Goal: Task Accomplishment & Management: Complete application form

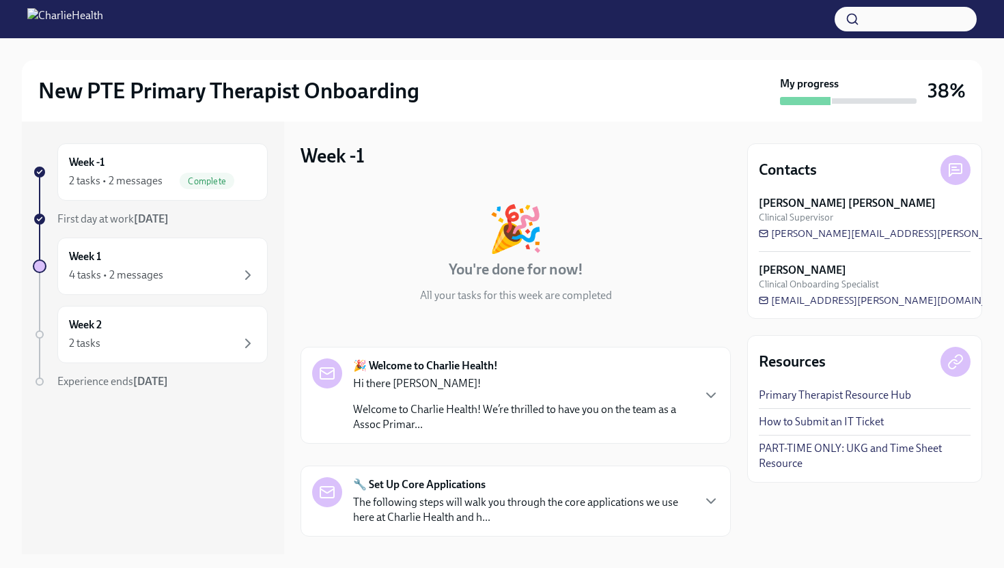
click at [453, 373] on div "🎉 Welcome to Charlie Health! Hi there [PERSON_NAME]! Welcome to Charlie Health!…" at bounding box center [522, 395] width 339 height 74
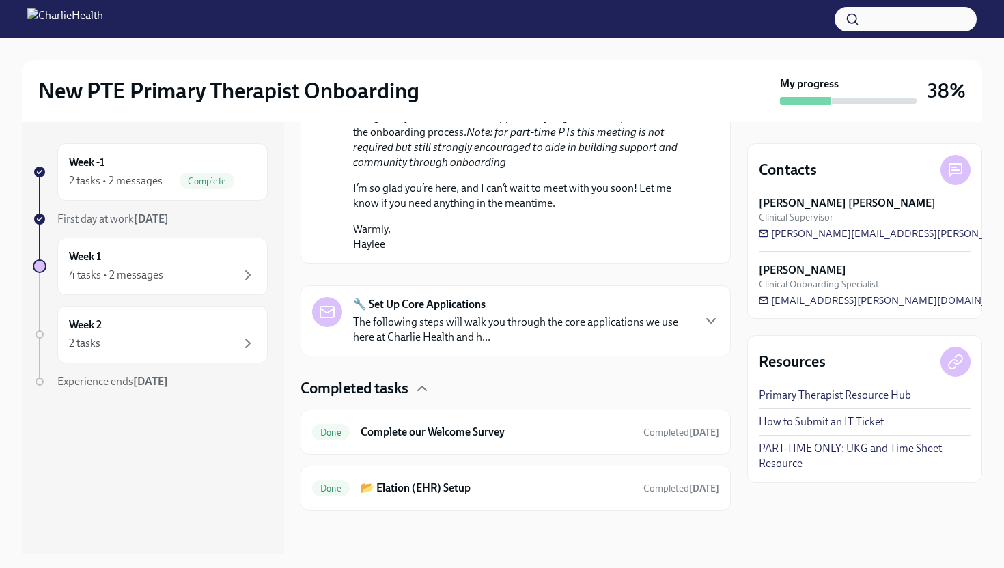
click at [483, 324] on p "The following steps will walk you through the core applications we use here at …" at bounding box center [522, 330] width 339 height 30
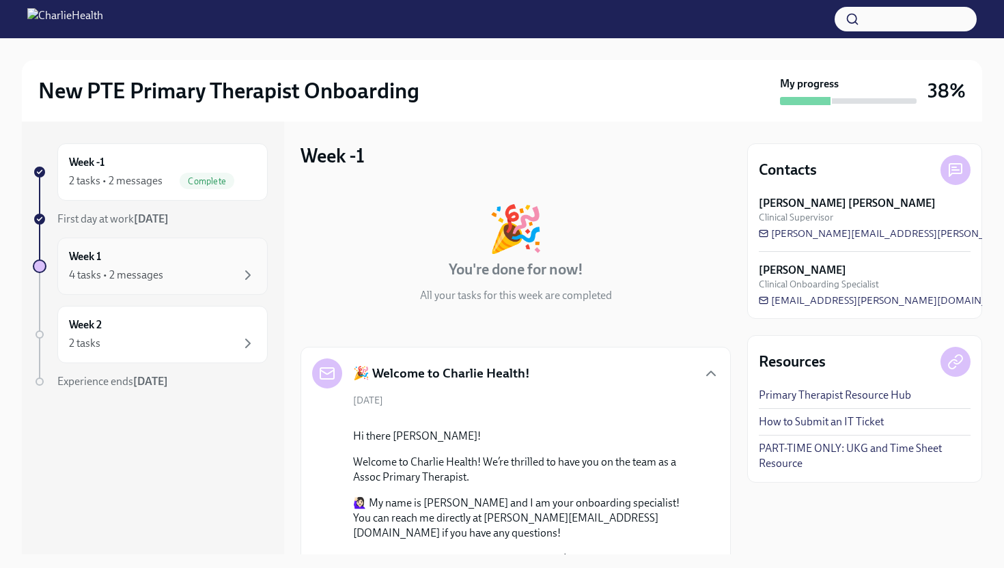
click at [198, 264] on div "Week 1 4 tasks • 2 messages" at bounding box center [162, 266] width 187 height 34
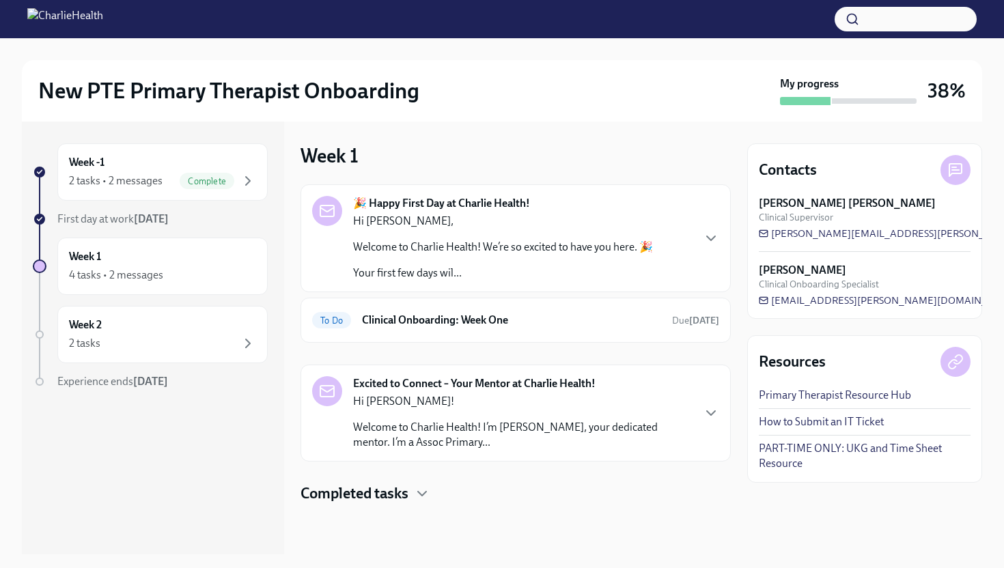
click at [537, 238] on div "Hi [PERSON_NAME], Welcome to Charlie Health! We’re so excited to have you here.…" at bounding box center [503, 247] width 300 height 67
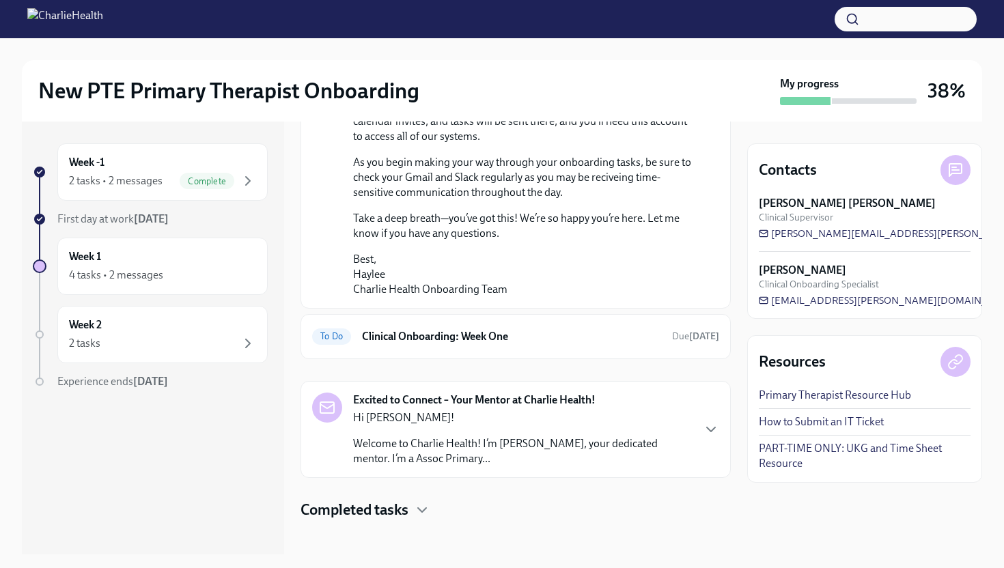
scroll to position [1036, 0]
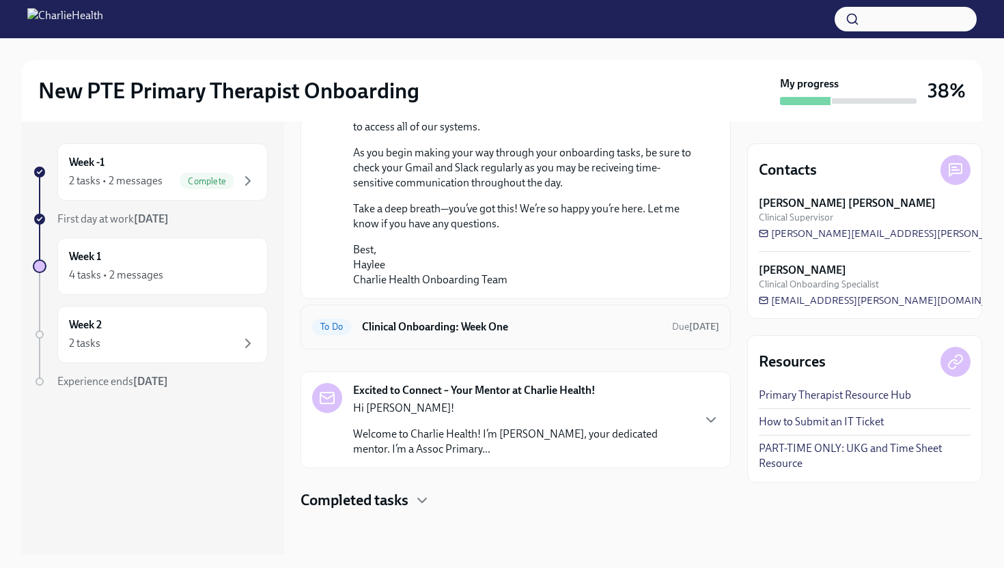
click at [497, 327] on h6 "Clinical Onboarding: Week One" at bounding box center [511, 326] width 299 height 15
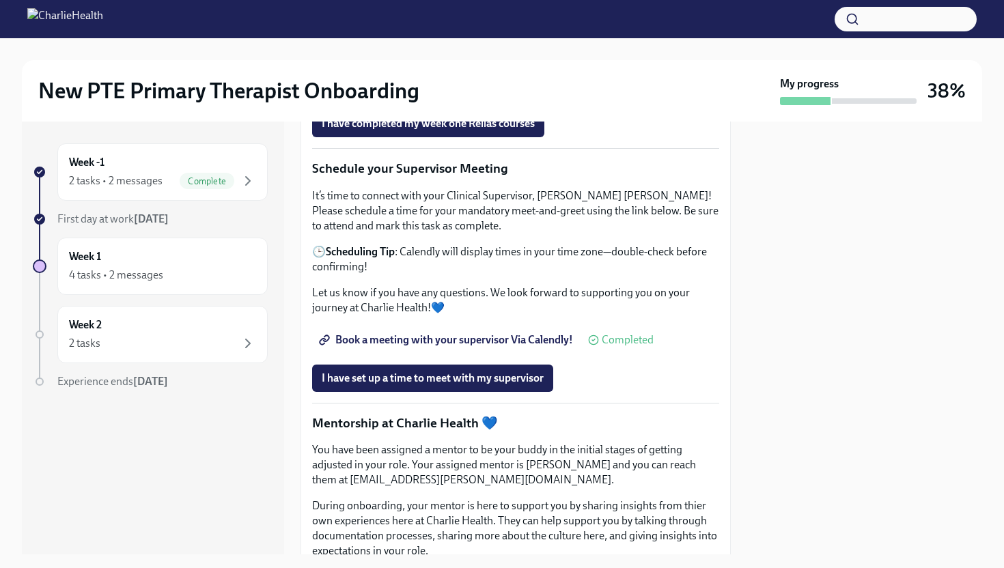
scroll to position [1145, 0]
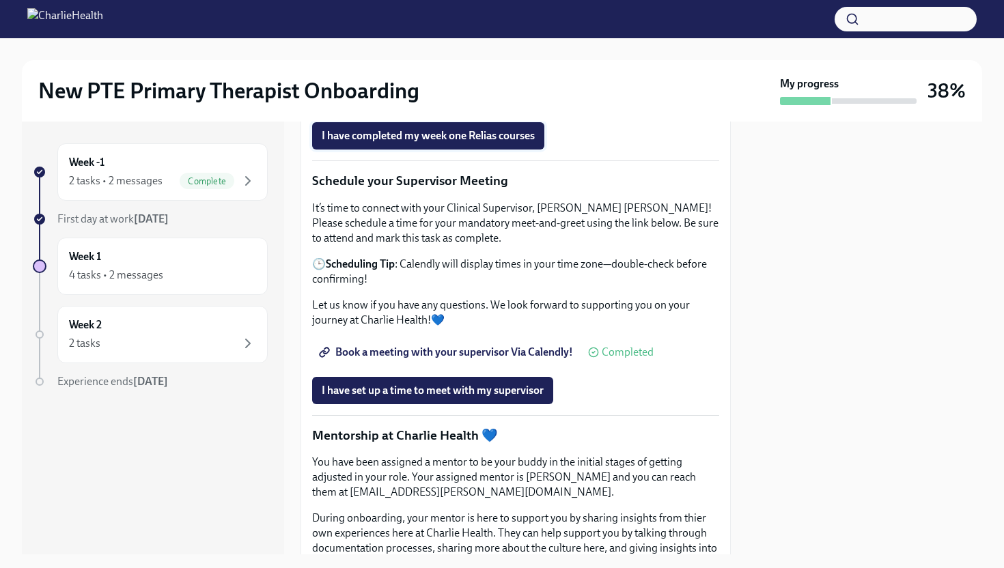
click at [512, 143] on span "I have completed my week one Relias courses" at bounding box center [428, 136] width 213 height 14
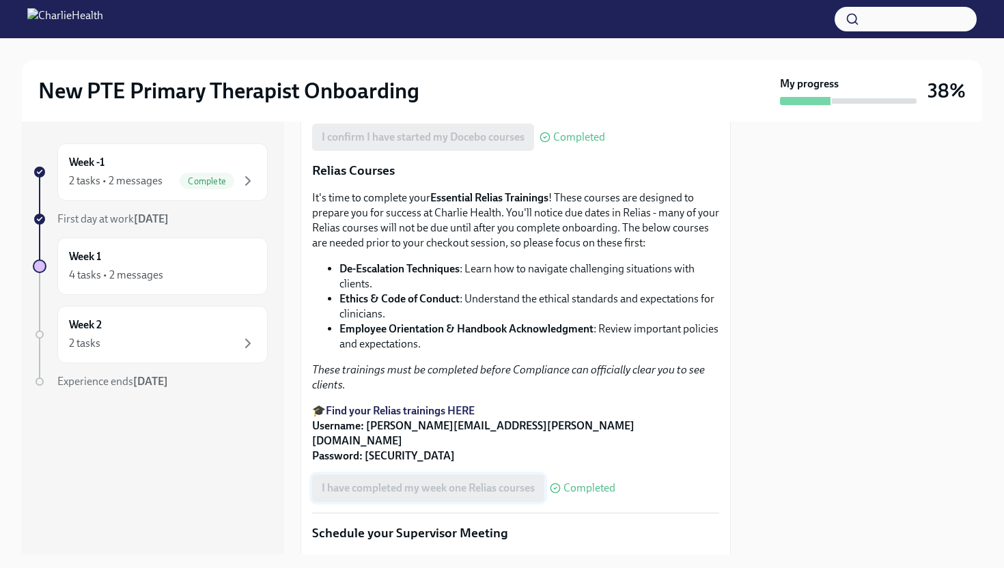
scroll to position [791, 0]
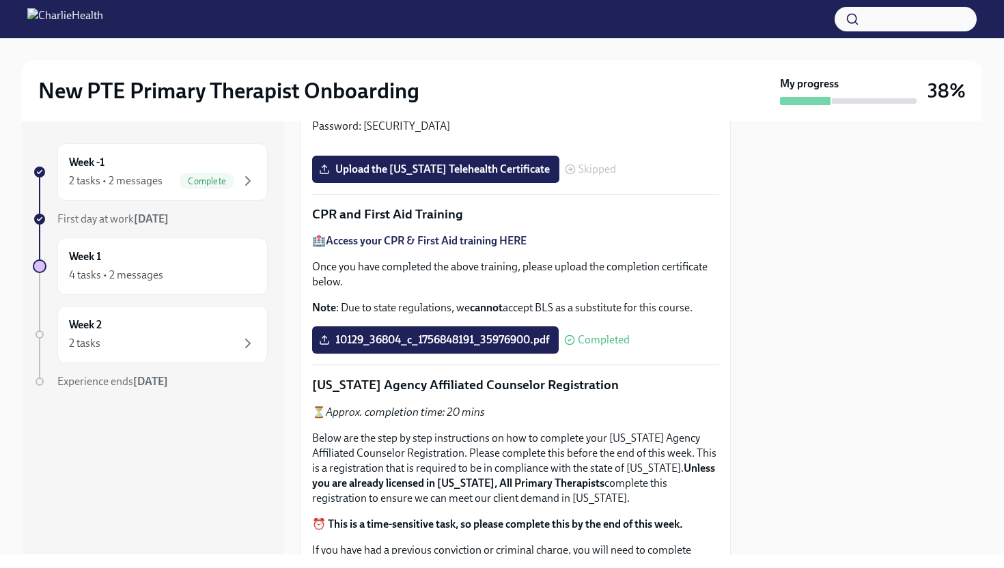
scroll to position [566, 0]
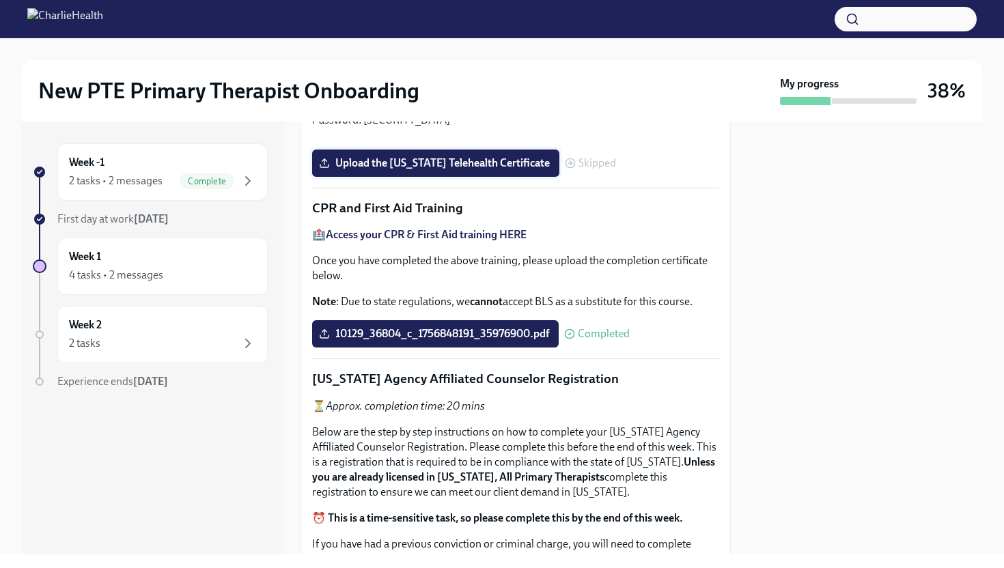
click at [461, 170] on span "Upload the Washington Telehealth Certificate" at bounding box center [436, 163] width 228 height 14
click at [0, 0] on input "Upload the Washington Telehealth Certificate" at bounding box center [0, 0] width 0 height 0
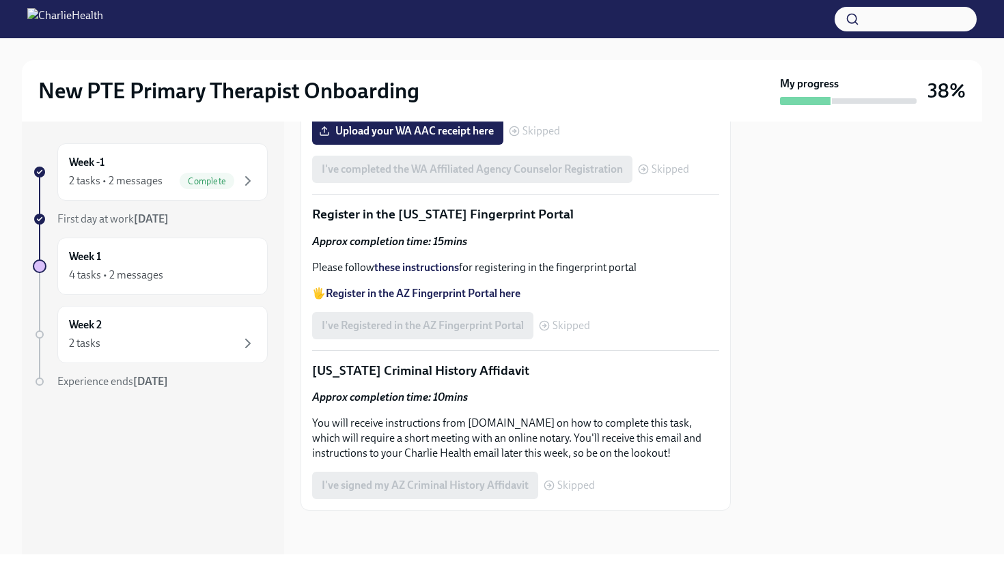
scroll to position [1991, 0]
